Goal: Task Accomplishment & Management: Manage account settings

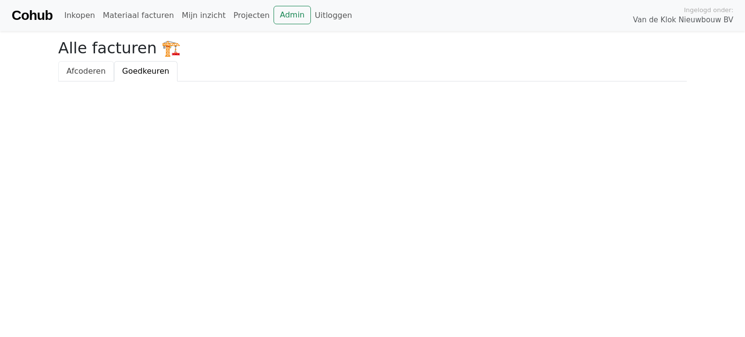
click at [81, 71] on span "Afcoderen" at bounding box center [85, 70] width 39 height 9
click at [141, 72] on span "Goedkeuren" at bounding box center [145, 70] width 47 height 9
